Goal: Task Accomplishment & Management: Manage account settings

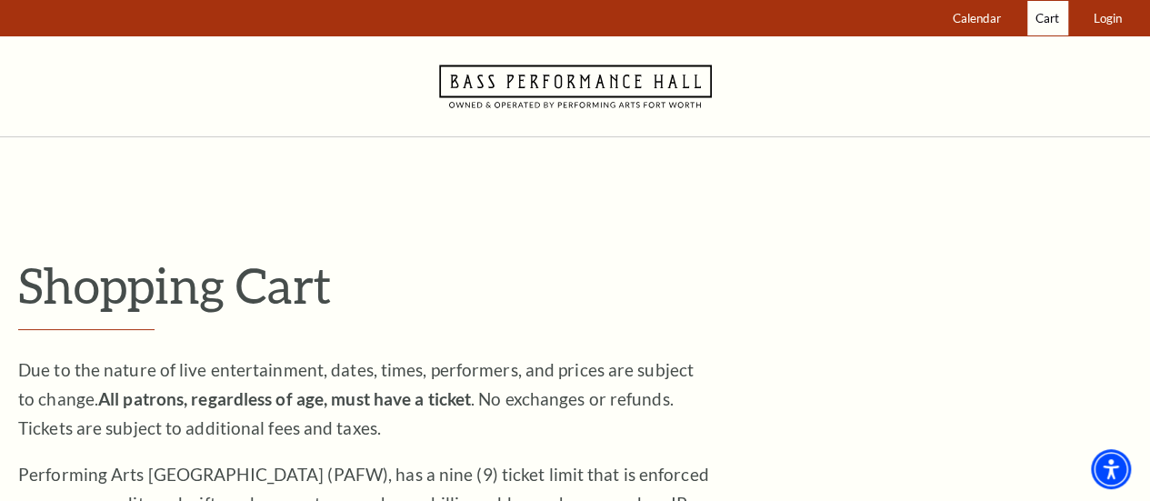
click at [1044, 17] on span "Cart" at bounding box center [1048, 18] width 24 height 15
click at [1095, 25] on span "Login" at bounding box center [1108, 18] width 28 height 15
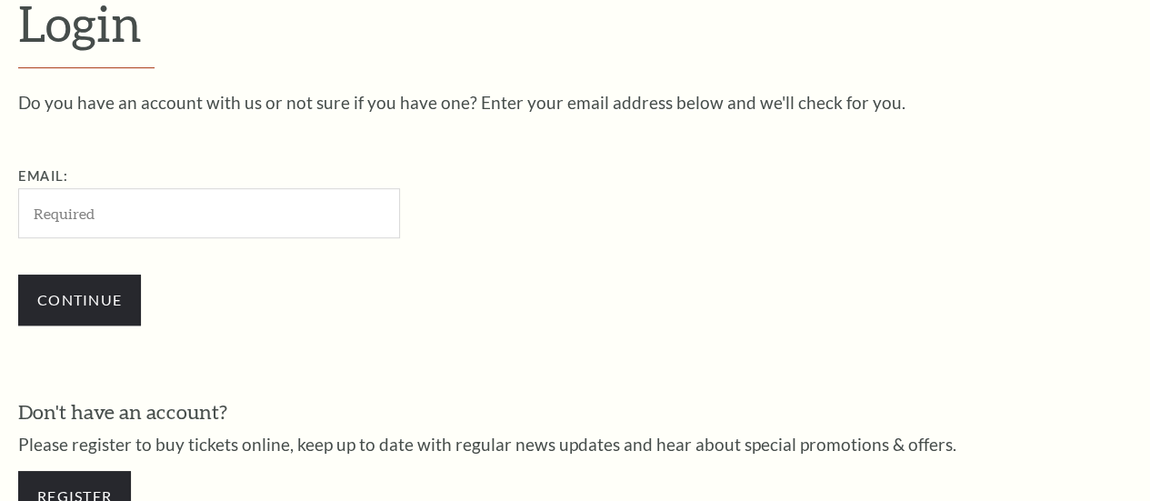
scroll to position [491, 0]
click at [58, 215] on input "Email:" at bounding box center [209, 212] width 382 height 50
type input "k.terry8674@sbcglobal.net"
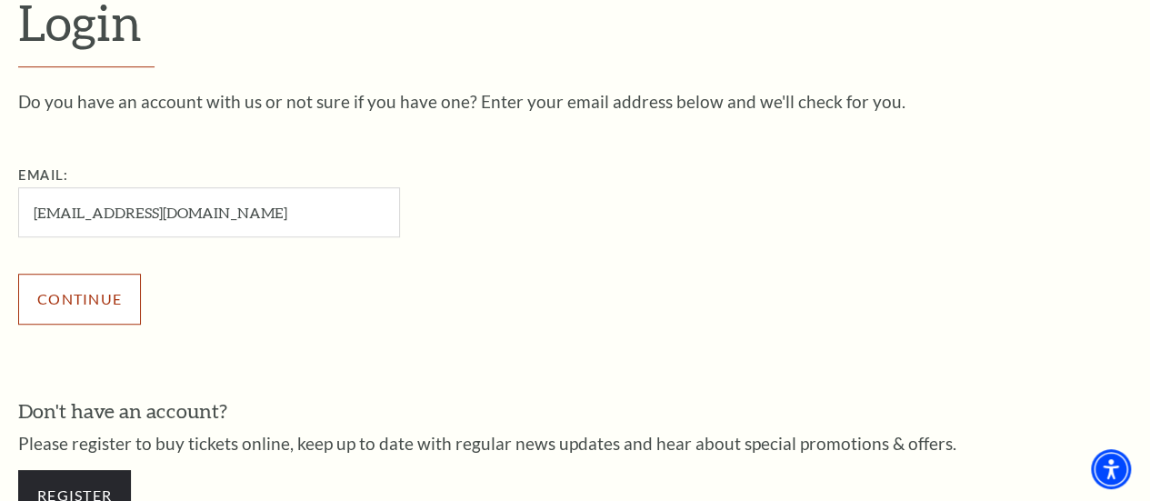
click at [64, 310] on input "Continue" at bounding box center [79, 299] width 123 height 51
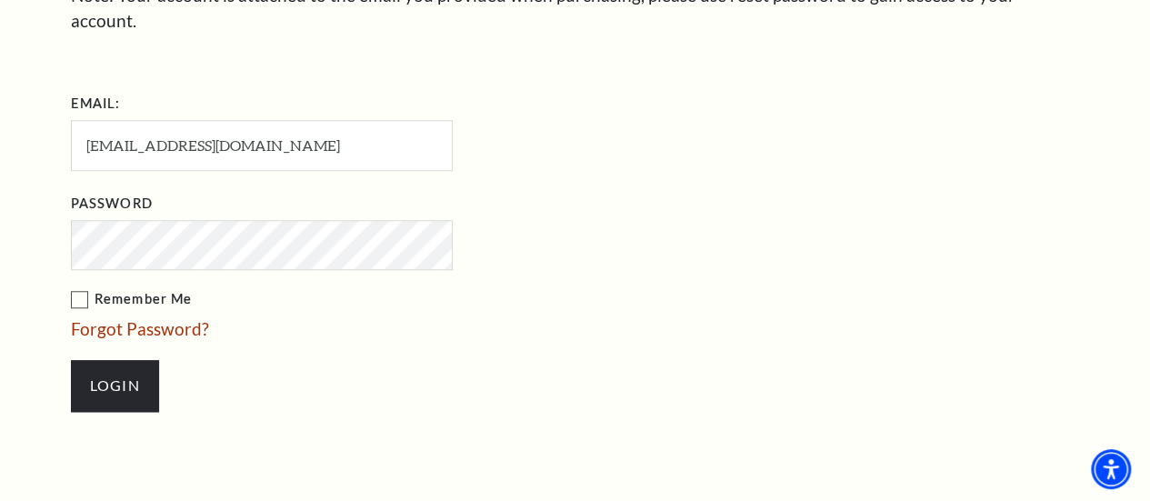
scroll to position [873, 0]
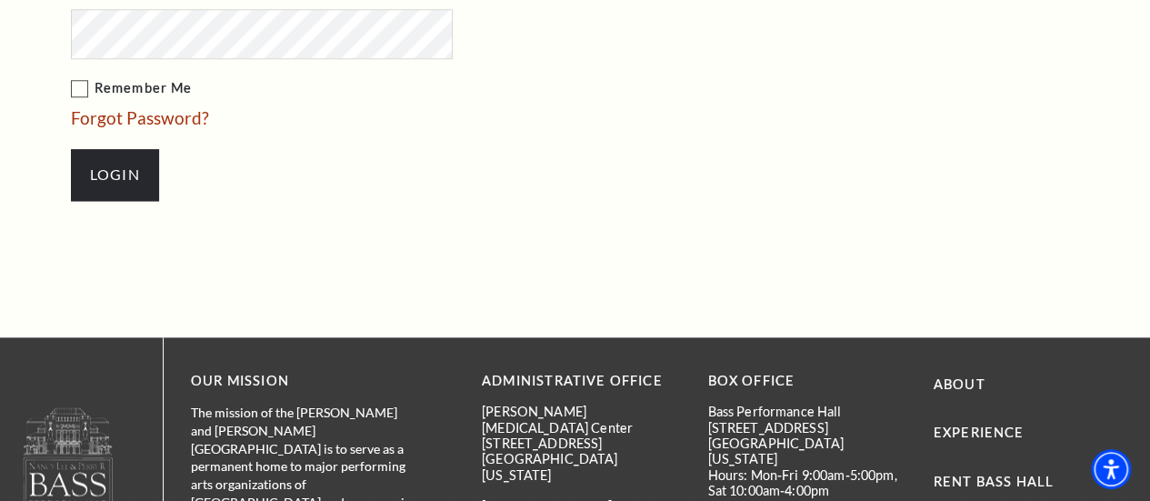
click at [531, 167] on li "Login" at bounding box center [353, 174] width 564 height 87
click at [117, 152] on input "Login" at bounding box center [115, 174] width 88 height 51
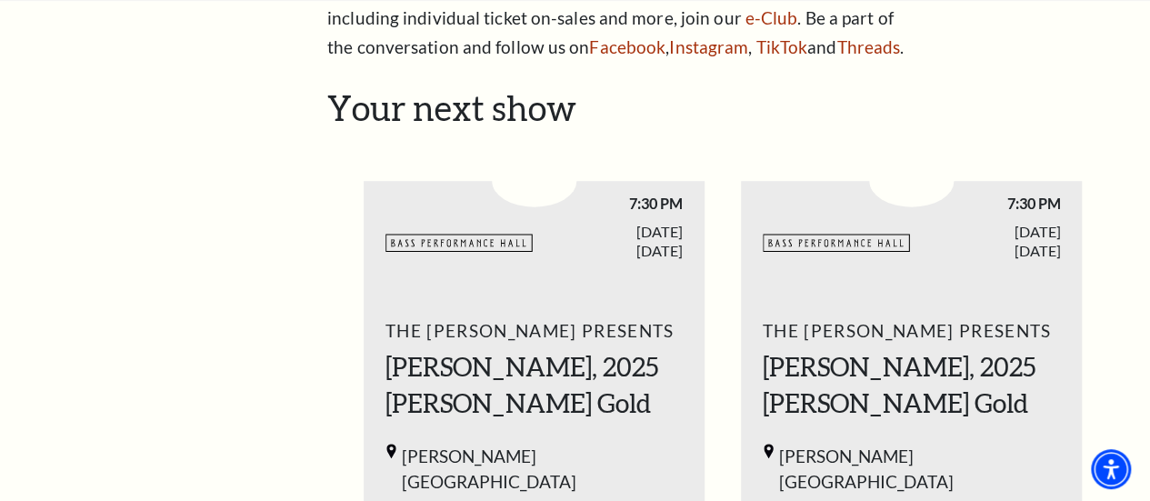
scroll to position [637, 0]
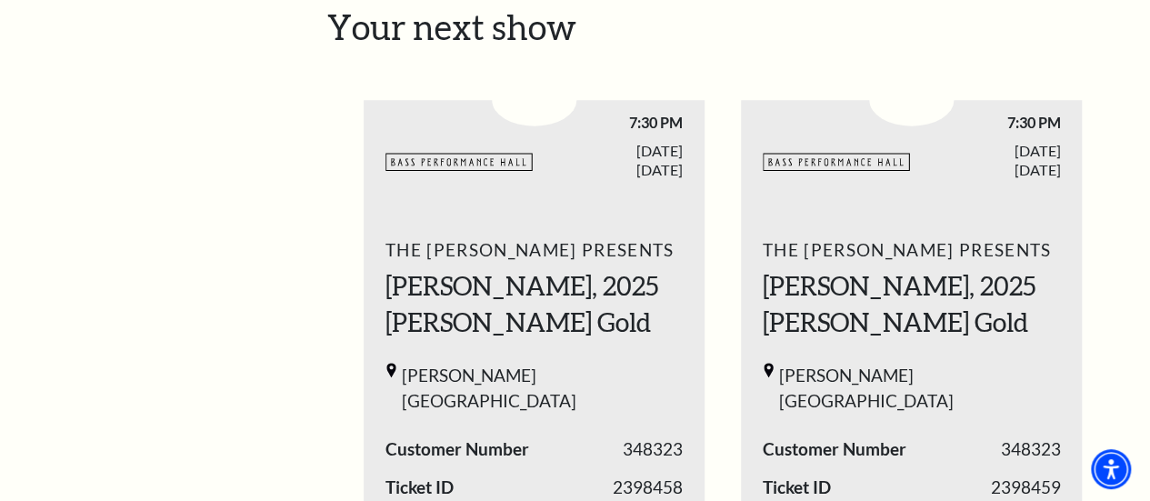
drag, startPoint x: 553, startPoint y: 208, endPoint x: 91, endPoint y: 296, distance: 470.3
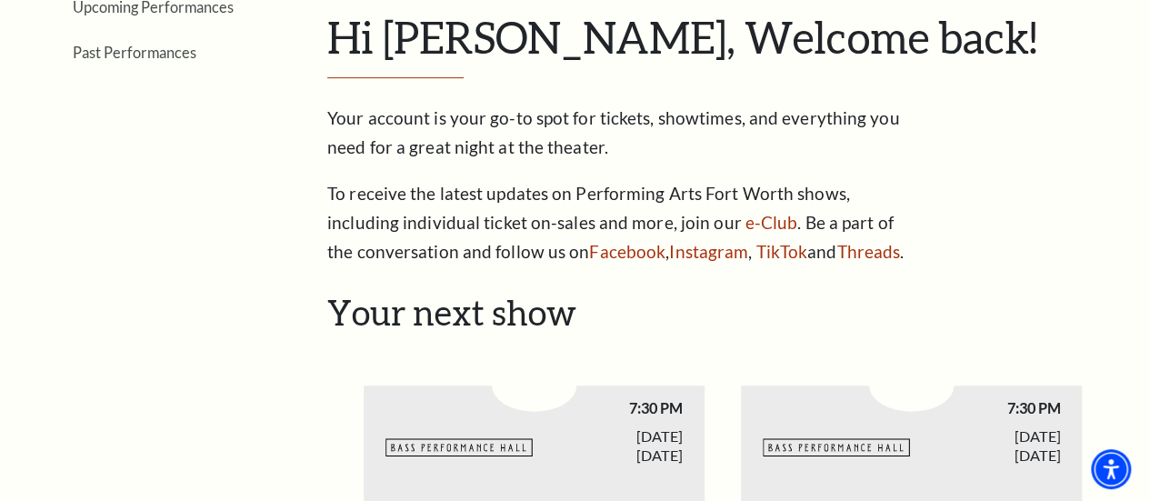
scroll to position [327, 0]
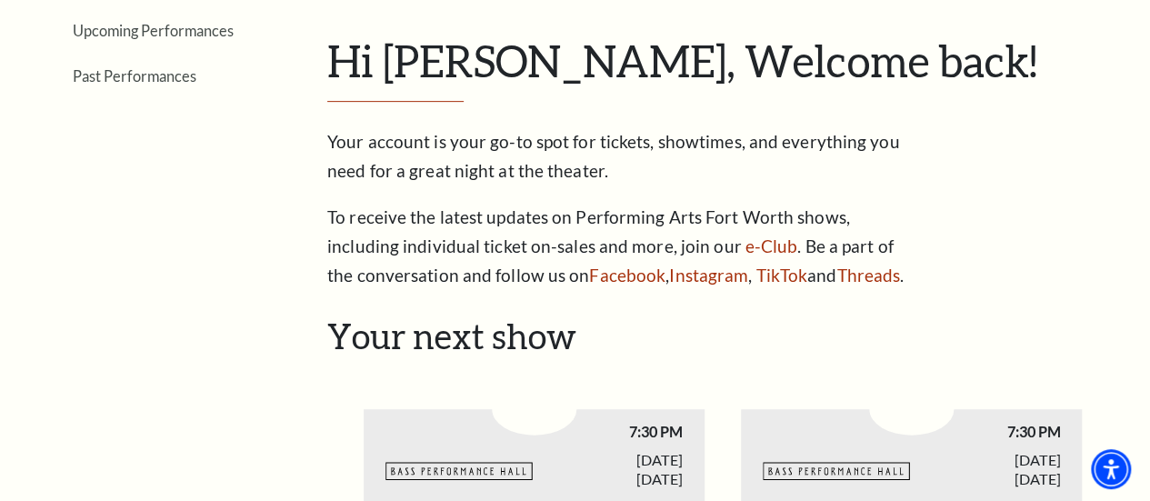
click at [1030, 32] on div "My Account Hi Karen, Welcome back! My Account Home My Profile Upcoming Performa…" at bounding box center [722, 121] width 791 height 337
click at [1023, 32] on div "My Account Hi Karen, Welcome back! My Account Home My Profile Upcoming Performa…" at bounding box center [722, 121] width 791 height 337
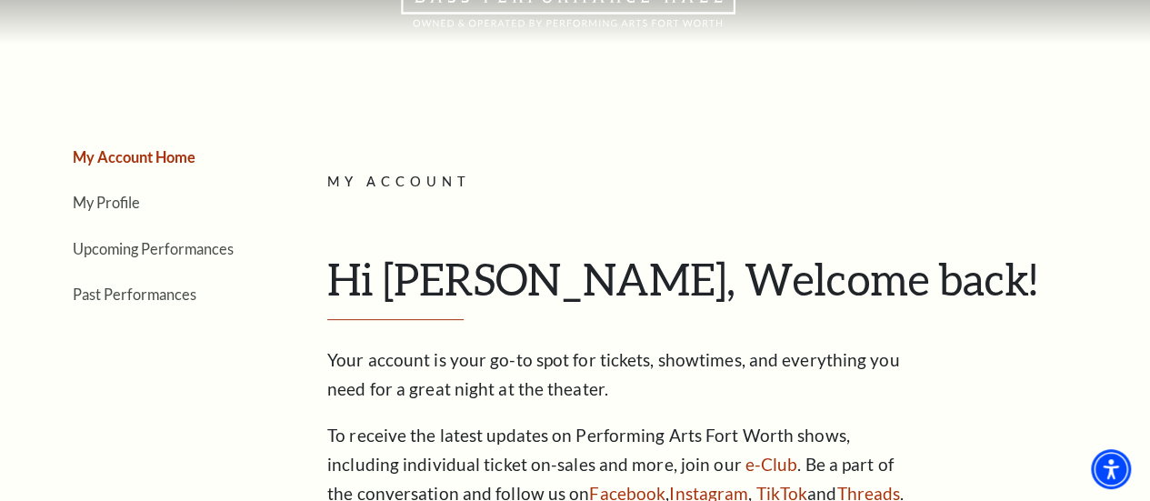
scroll to position [0, 0]
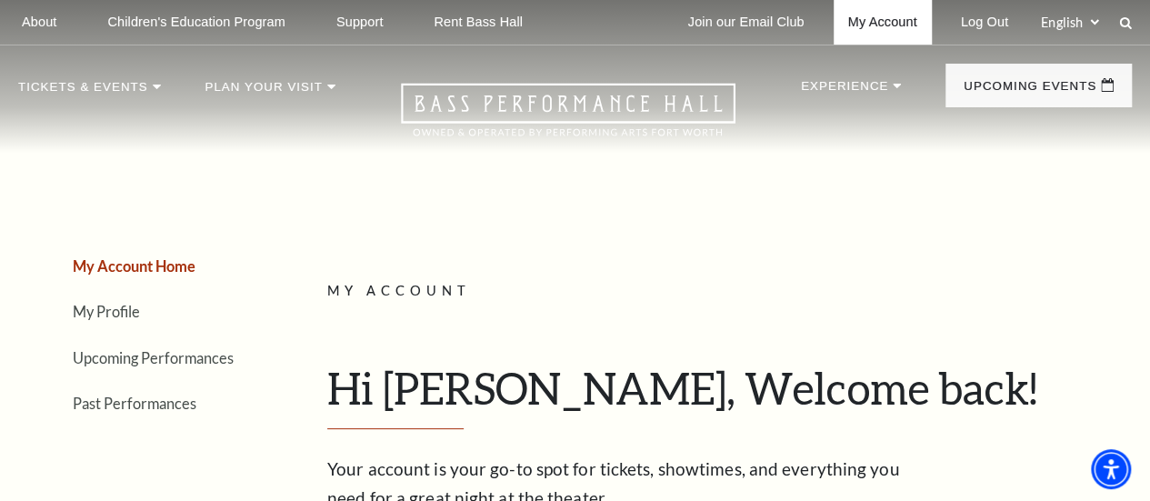
click at [869, 35] on link "My Account" at bounding box center [883, 22] width 98 height 45
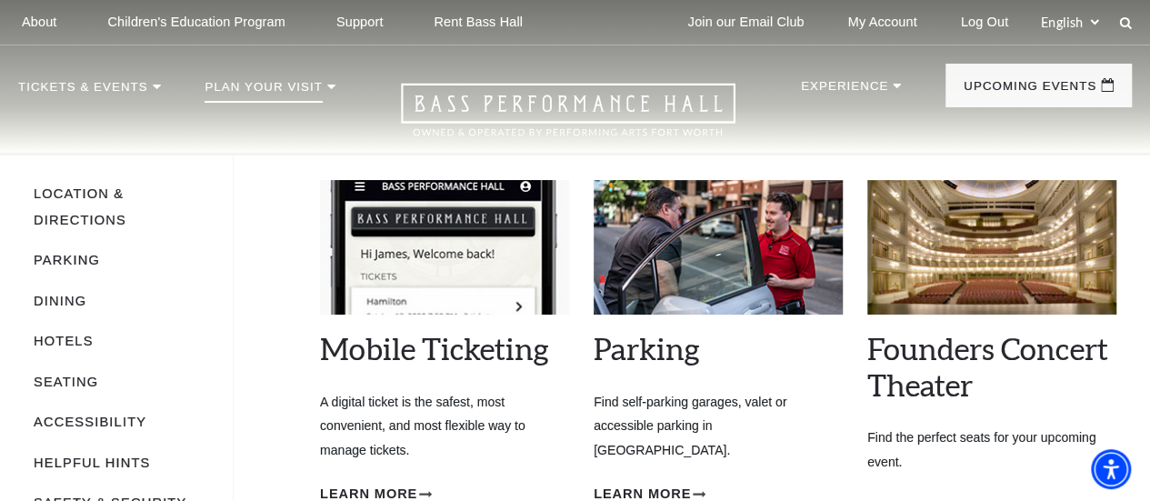
click at [499, 279] on img at bounding box center [444, 247] width 249 height 134
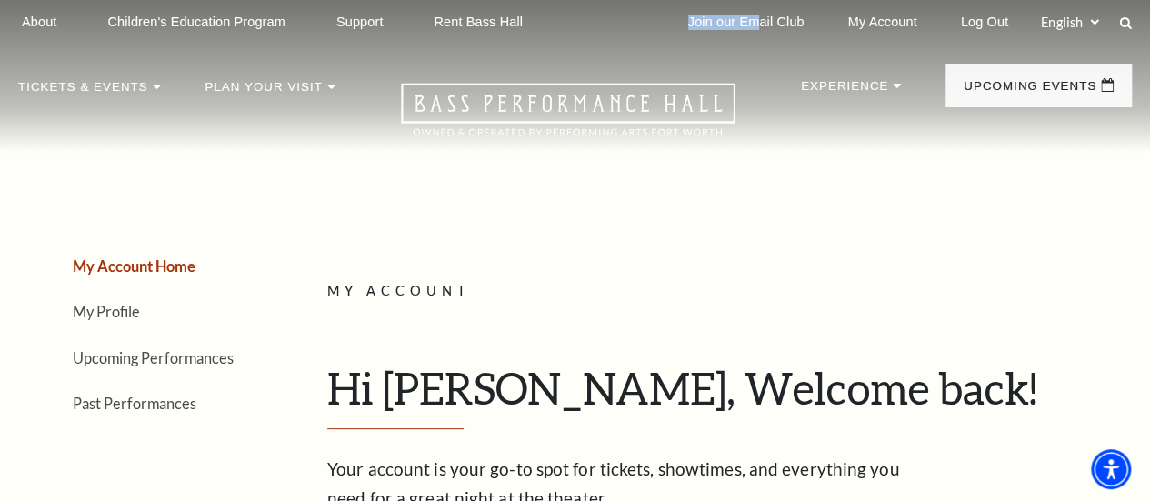
drag, startPoint x: 571, startPoint y: 5, endPoint x: 758, endPoint y: -108, distance: 218.7
click at [758, 0] on html "Skip to main content Enable accessibility for low vision Open the accessibility…" at bounding box center [575, 250] width 1150 height 501
click at [739, 25] on link "Join our Email Club" at bounding box center [747, 22] width 146 height 45
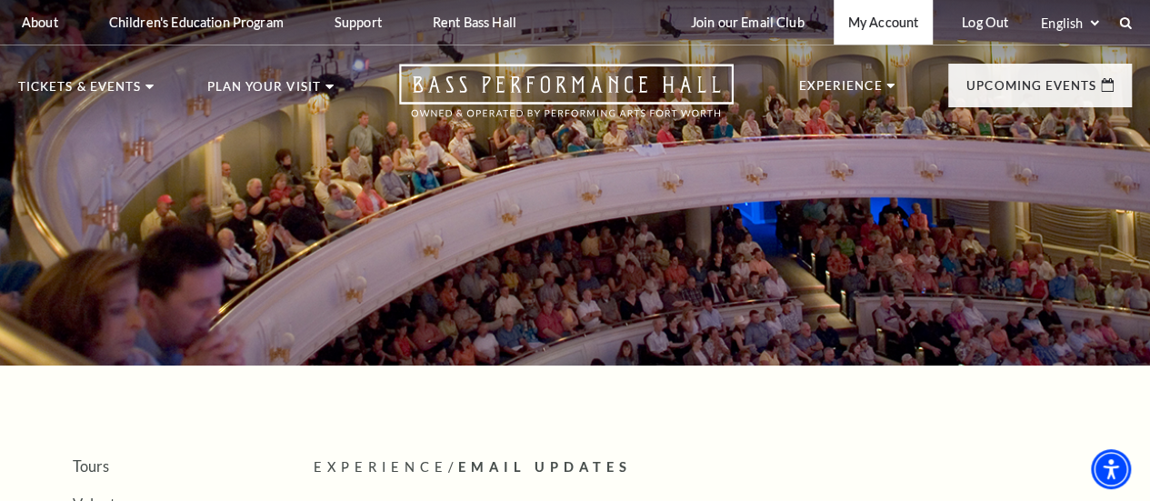
drag, startPoint x: 920, startPoint y: 15, endPoint x: 900, endPoint y: 26, distance: 22.8
click at [873, 26] on link "My Account" at bounding box center [883, 22] width 99 height 45
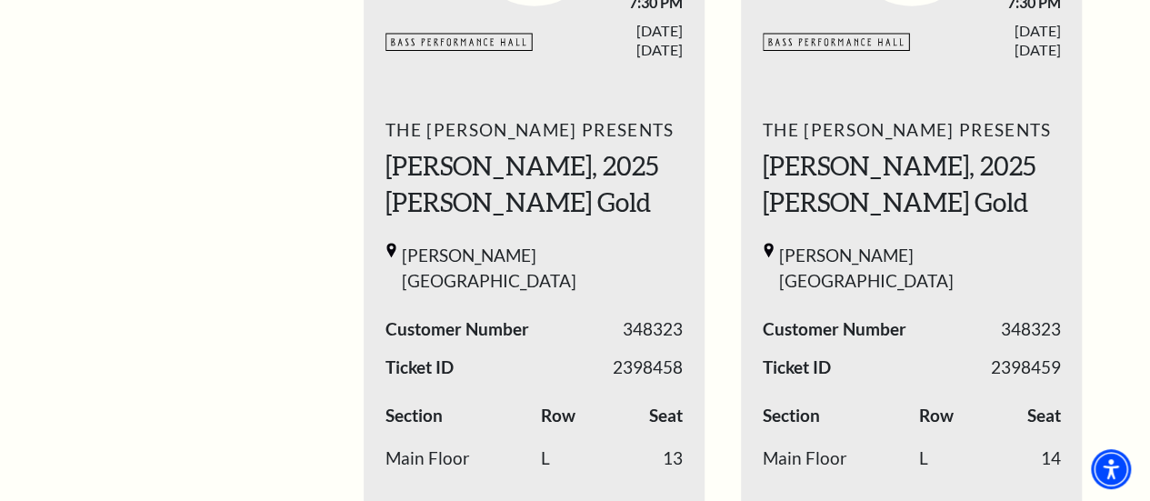
scroll to position [637, 0]
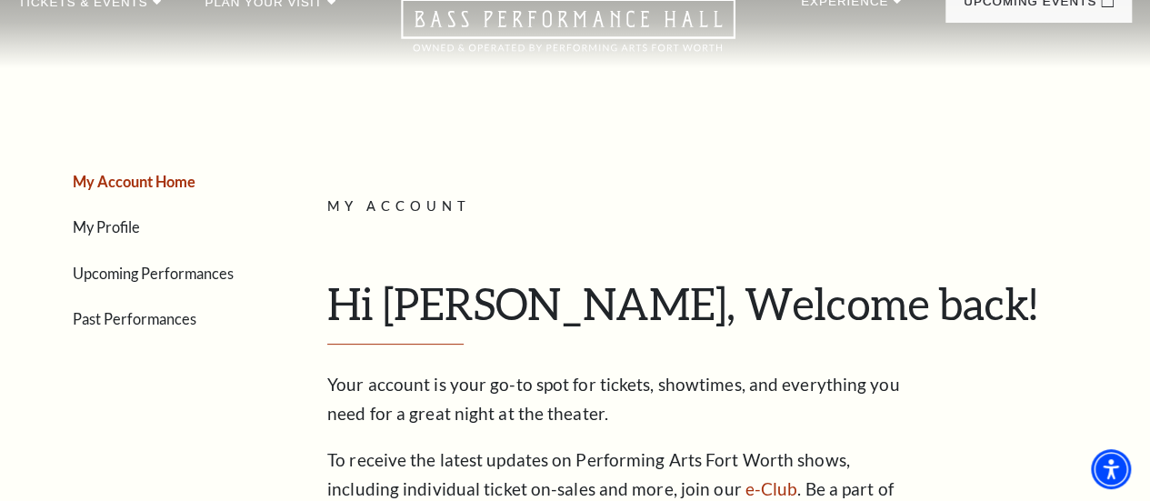
scroll to position [0, 0]
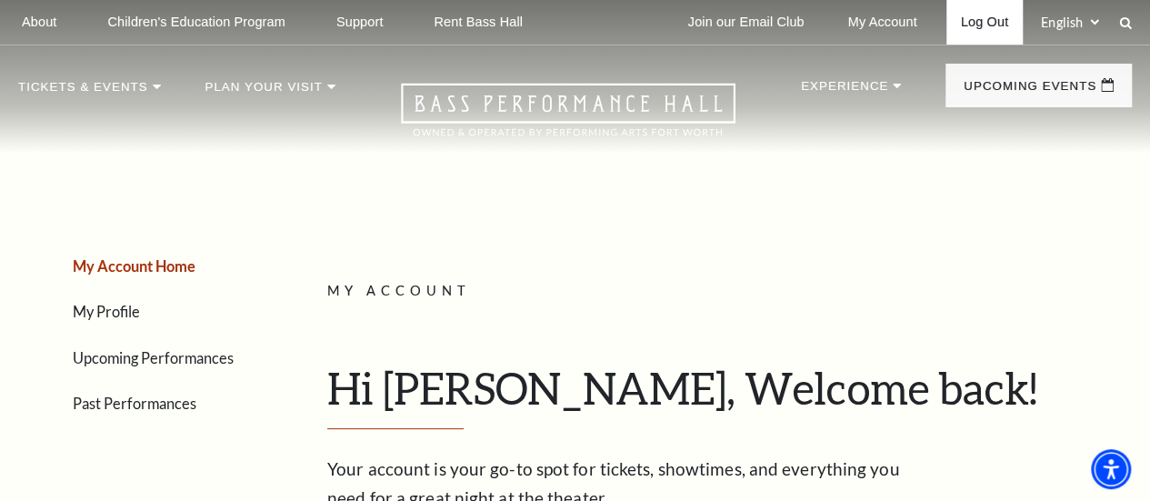
click at [973, 27] on link "Log Out" at bounding box center [985, 22] width 76 height 45
click at [196, 367] on link "Upcoming Performances" at bounding box center [153, 357] width 161 height 17
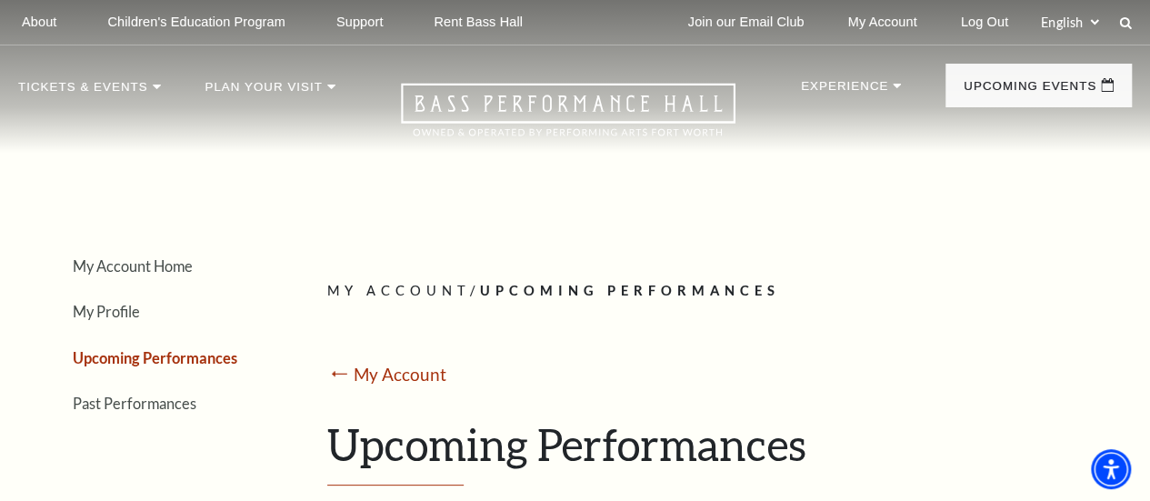
click at [336, 381] on mark "⭠" at bounding box center [339, 375] width 25 height 26
click at [377, 383] on link "My Account" at bounding box center [401, 374] width 94 height 21
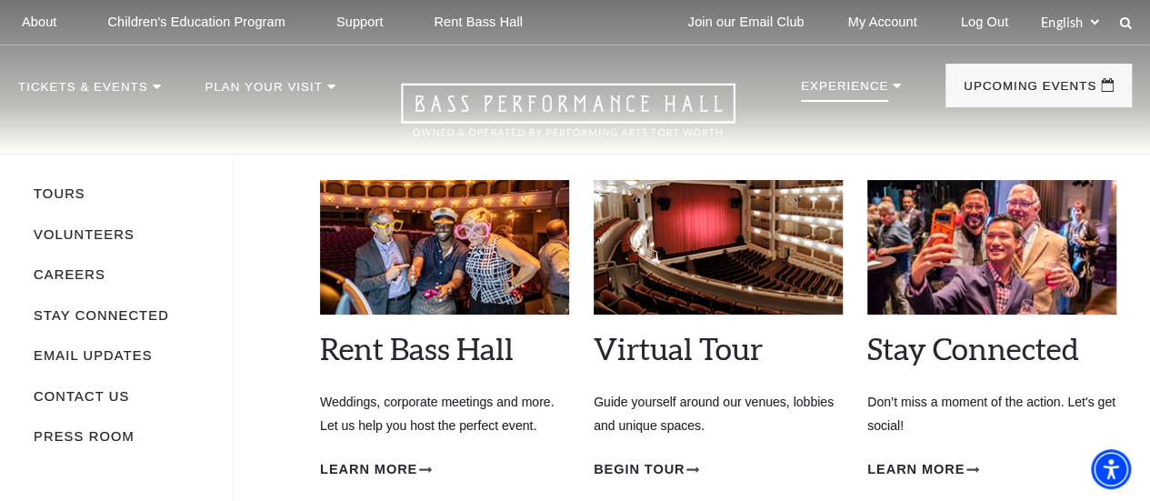
click at [233, 246] on ul "Tours Volunteers Careers Stay Connected Email Updates Contact Us Press Room" at bounding box center [134, 346] width 200 height 380
click at [227, 243] on ul "Tours Volunteers Careers Stay Connected Email Updates Contact Us Press Room" at bounding box center [134, 346] width 200 height 380
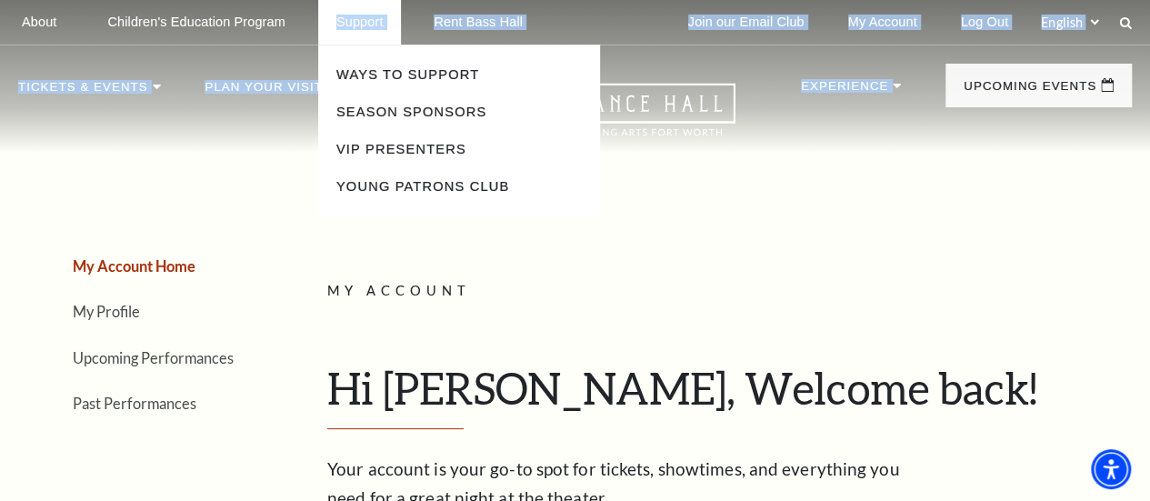
drag, startPoint x: 243, startPoint y: 161, endPoint x: 318, endPoint y: 46, distance: 137.2
click at [318, 46] on header "About Performing Arts Fort Worth Bass Performance Hall Maddox Muse Center Resid…" at bounding box center [575, 76] width 1150 height 153
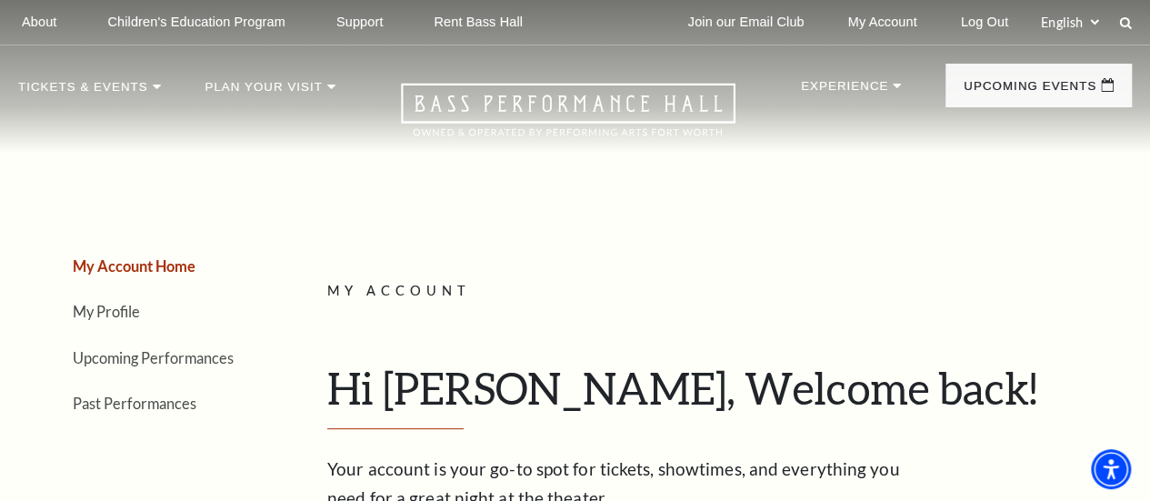
click at [868, 22] on link "My Account" at bounding box center [883, 22] width 98 height 45
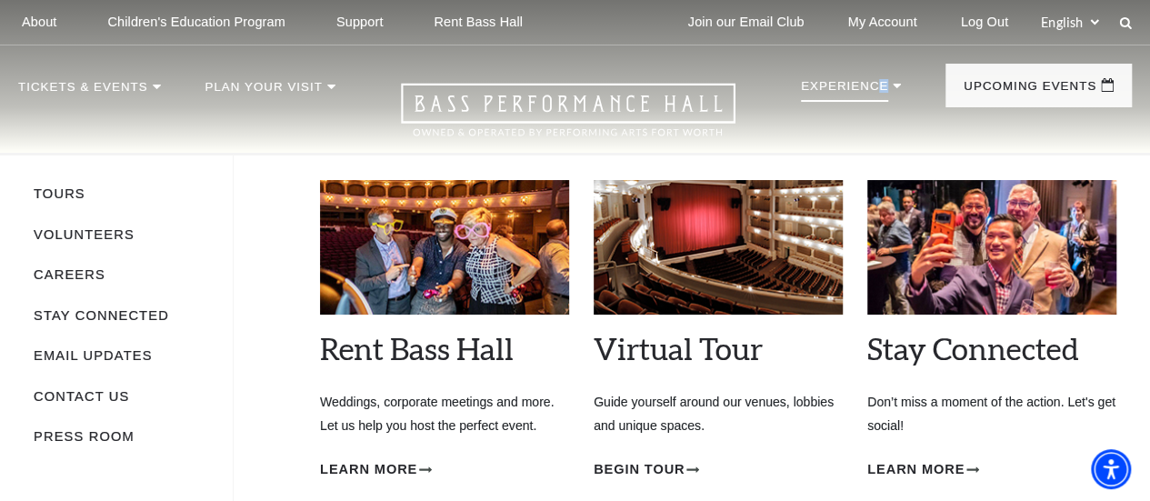
drag, startPoint x: 883, startPoint y: 47, endPoint x: 874, endPoint y: 95, distance: 49.1
click at [874, 95] on nav "Tickets & Events Now On Sale Broadway At The Bass presented by PNC Bank [PERSON…" at bounding box center [575, 98] width 1150 height 107
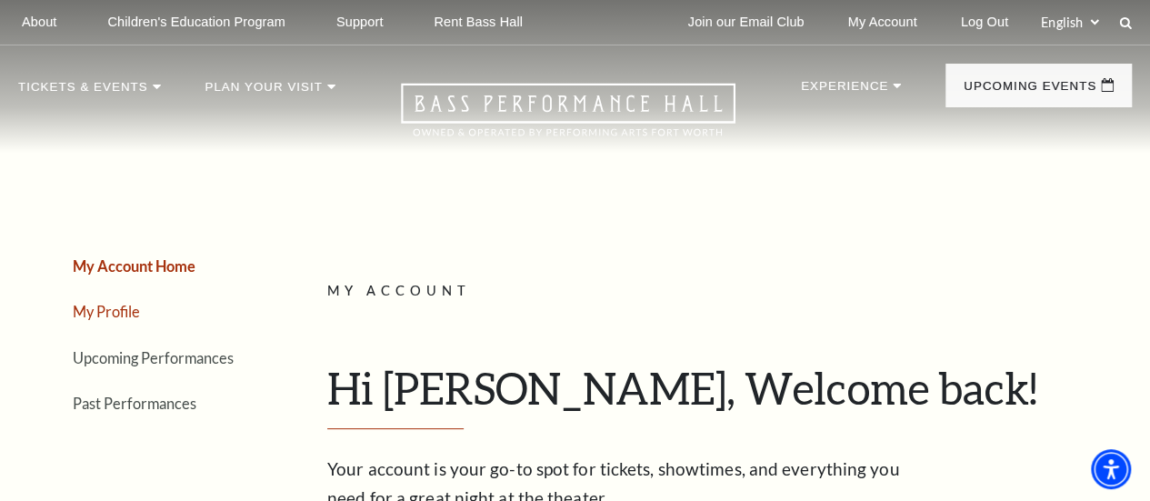
click at [105, 319] on link "My Profile" at bounding box center [106, 311] width 67 height 17
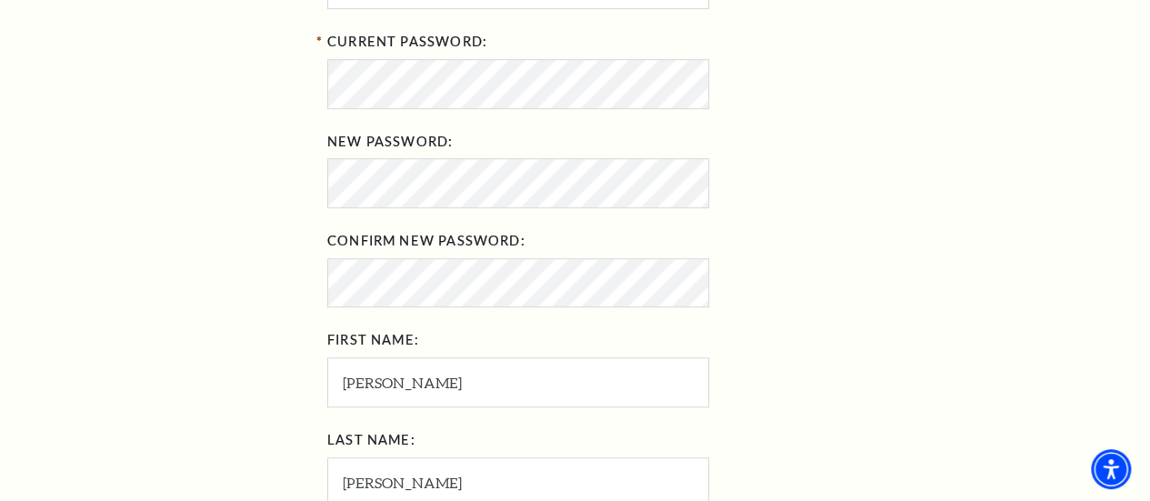
scroll to position [637, 0]
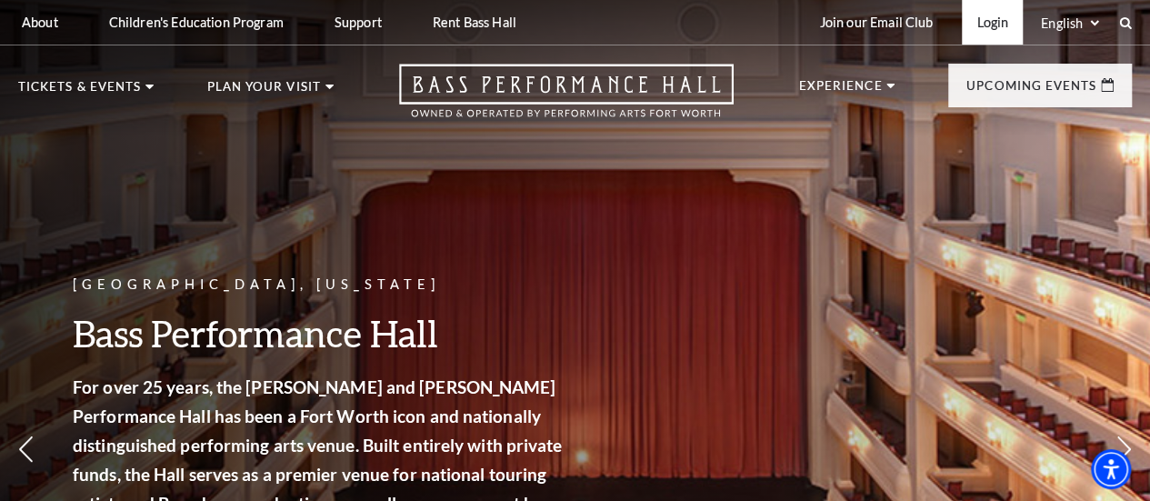
click at [993, 30] on link "Login" at bounding box center [992, 22] width 61 height 45
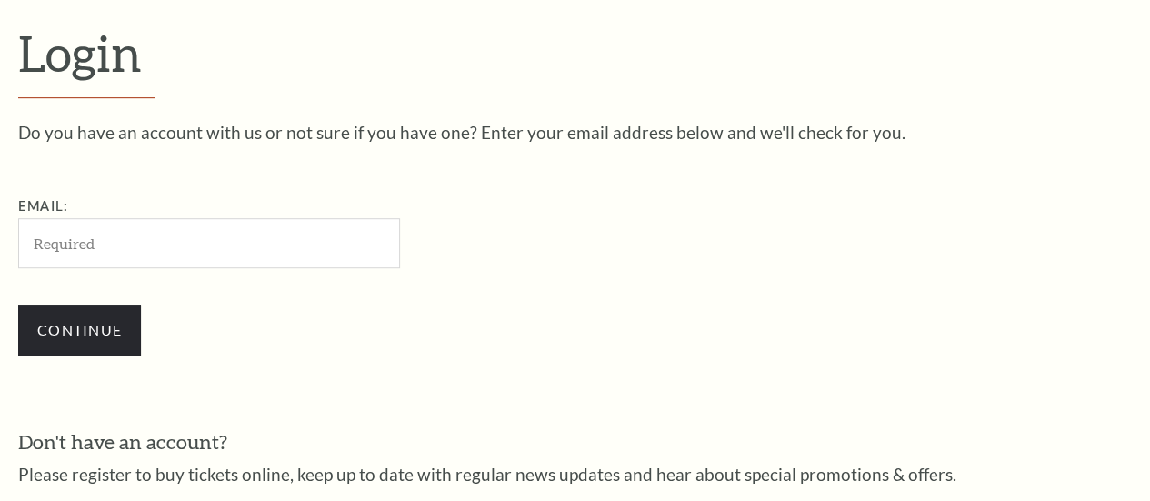
scroll to position [491, 0]
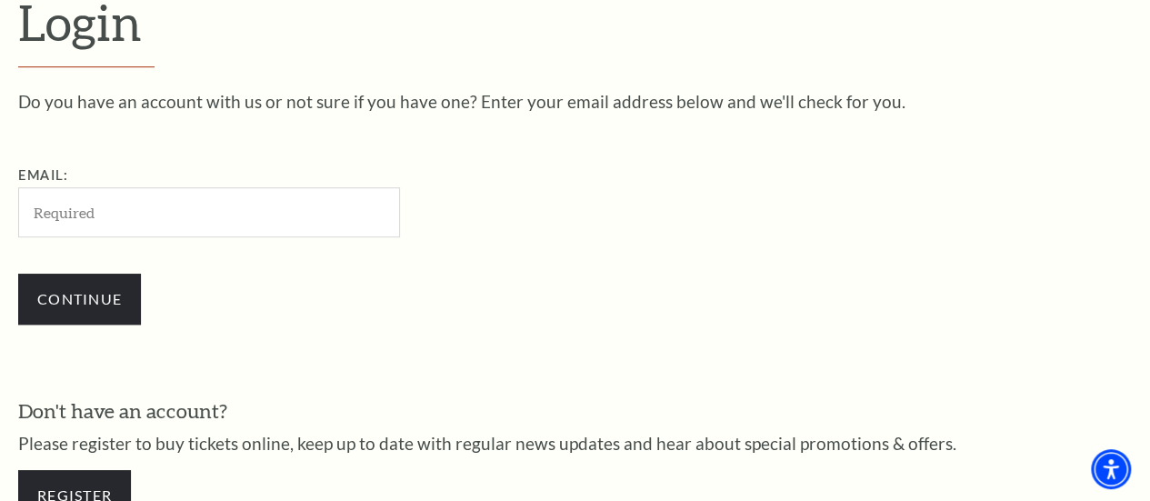
click at [124, 220] on input "Email:" at bounding box center [209, 212] width 382 height 50
type input "[EMAIL_ADDRESS][DOMAIN_NAME]"
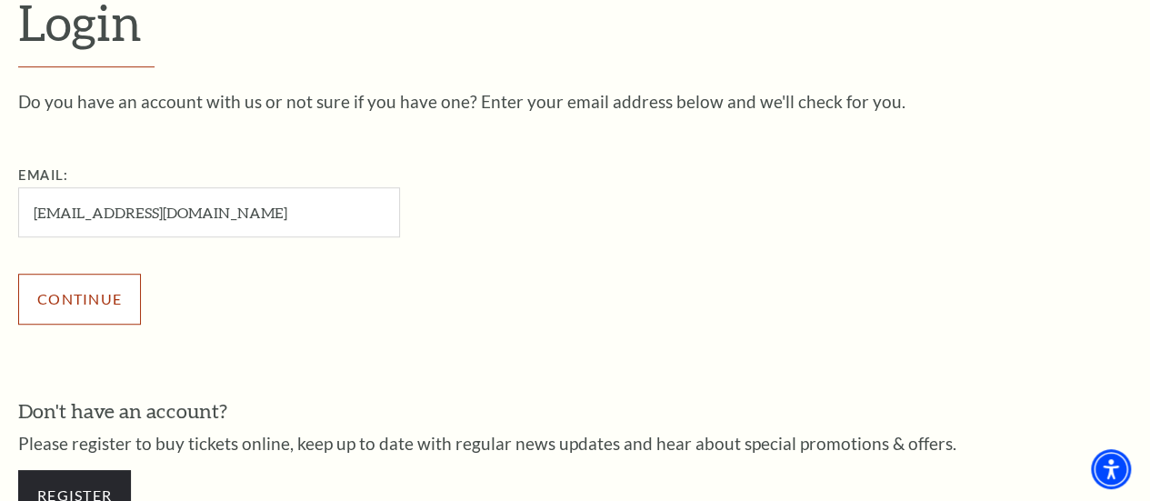
click at [118, 318] on input "Continue" at bounding box center [79, 299] width 123 height 51
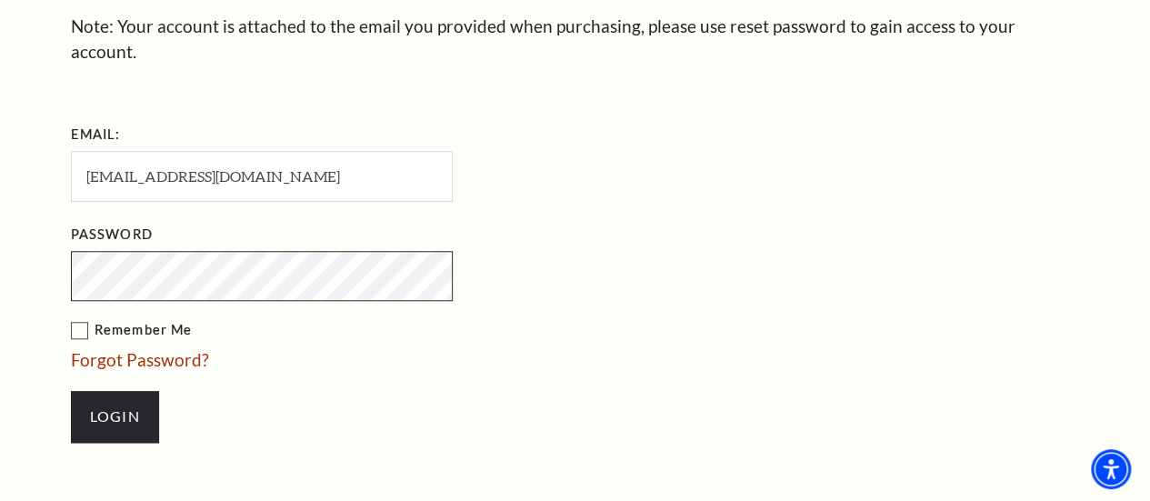
scroll to position [691, 0]
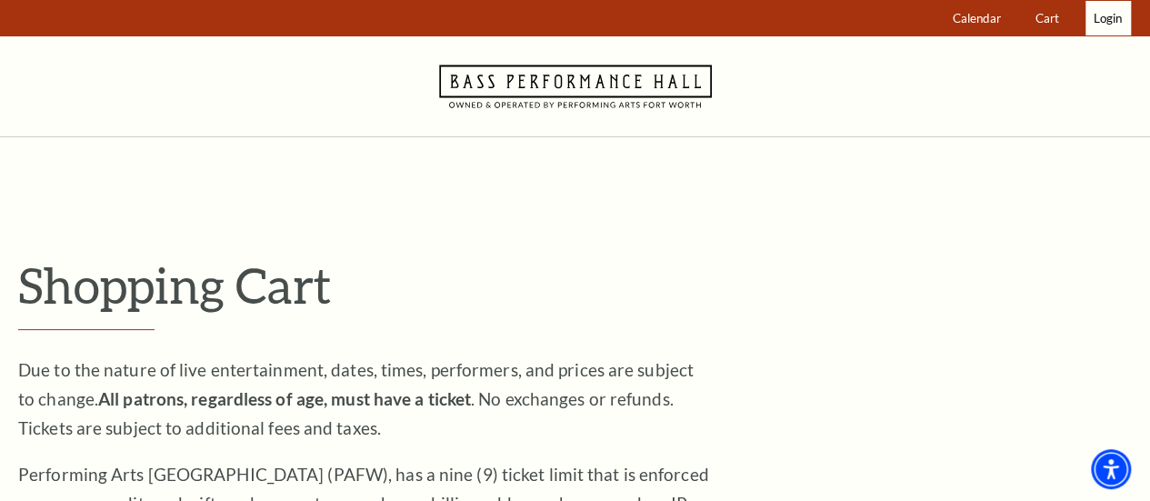
click at [571, 17] on span "Login" at bounding box center [1108, 18] width 28 height 15
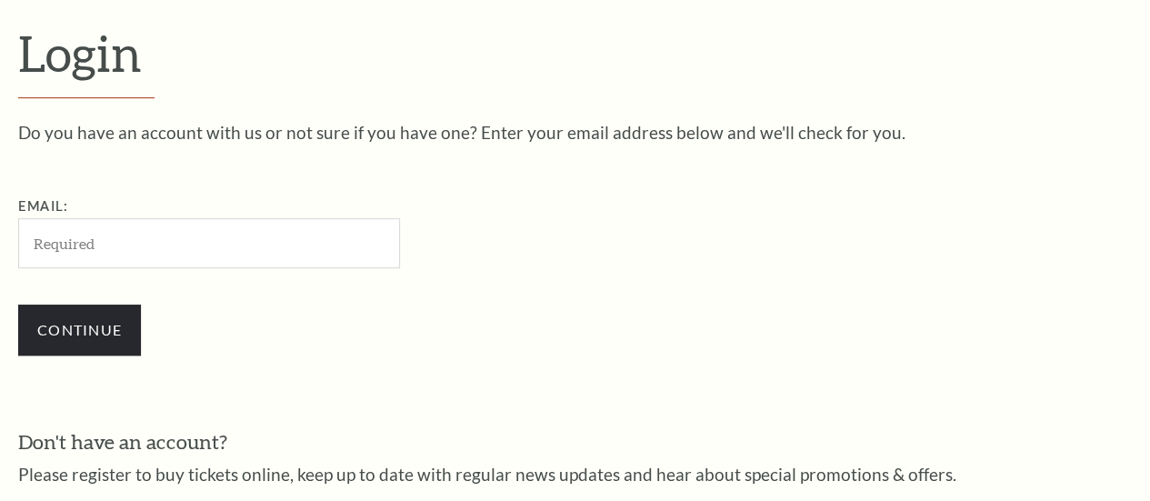
scroll to position [491, 0]
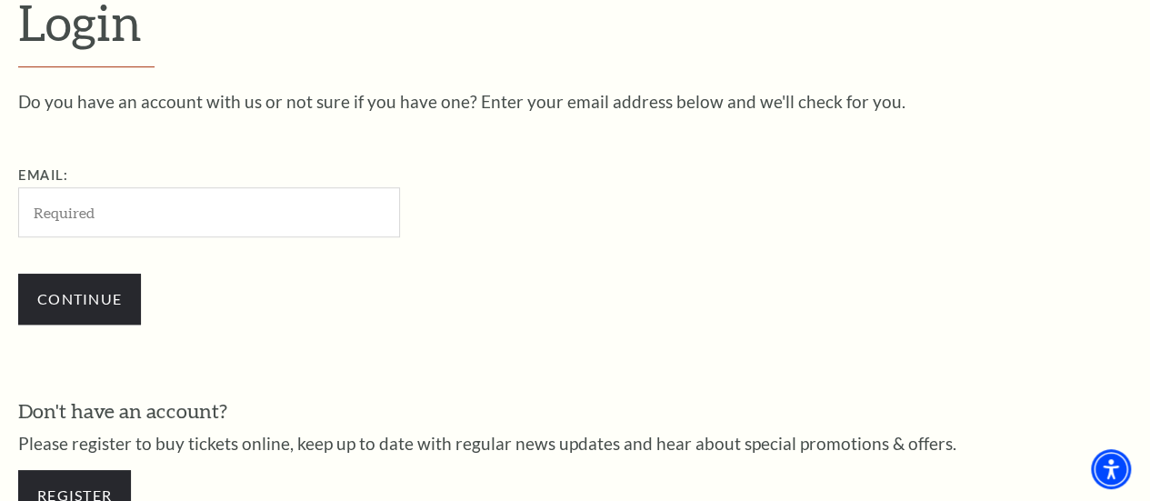
click at [69, 222] on input "Email:" at bounding box center [209, 212] width 382 height 50
type input "[EMAIL_ADDRESS][DOMAIN_NAME]"
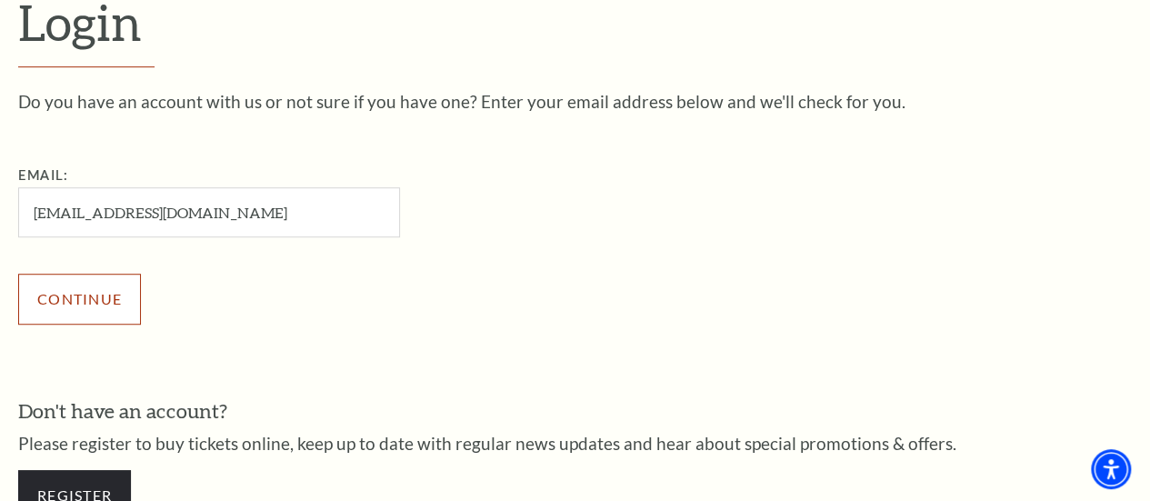
click at [82, 323] on input "Continue" at bounding box center [79, 299] width 123 height 51
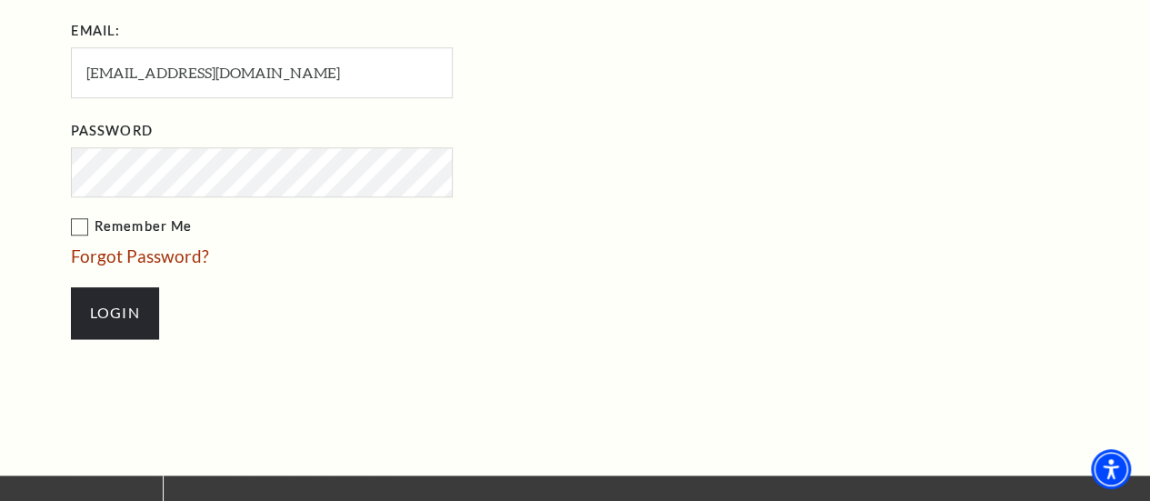
scroll to position [691, 0]
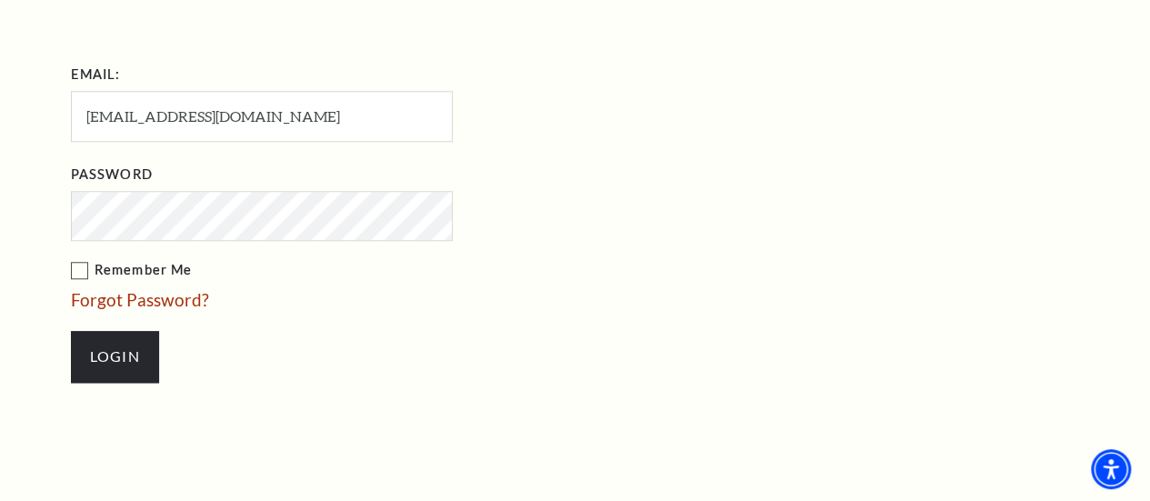
click at [72, 259] on label "Remember Me" at bounding box center [353, 270] width 564 height 23
click at [0, 0] on input "Remember Me" at bounding box center [0, 0] width 0 height 0
click at [98, 331] on input "Login" at bounding box center [115, 356] width 88 height 51
